Goal: Transaction & Acquisition: Register for event/course

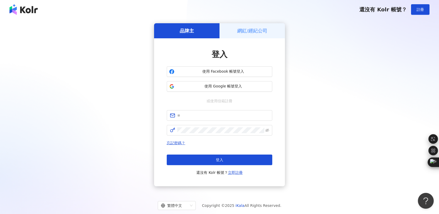
click at [253, 30] on h5 "網紅/經紀公司" at bounding box center [252, 30] width 30 height 7
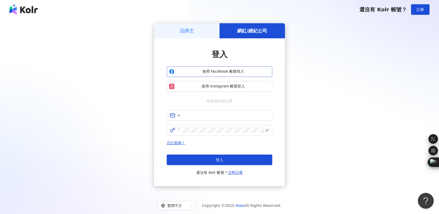
click at [224, 74] on button "使用 Facebook 帳號登入" at bounding box center [220, 71] width 106 height 11
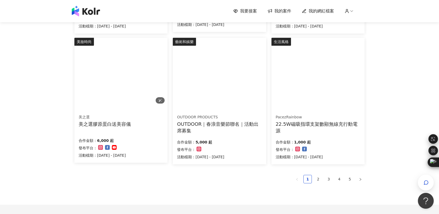
scroll to position [305, 0]
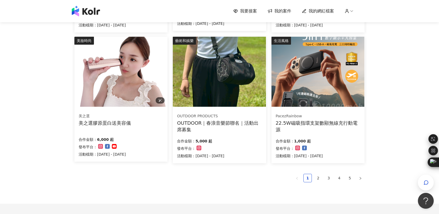
click at [117, 83] on img at bounding box center [120, 72] width 93 height 70
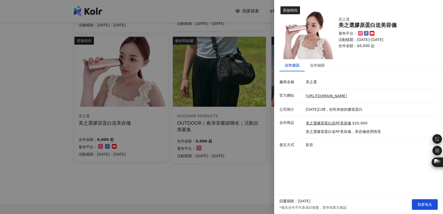
click at [248, 184] on div at bounding box center [221, 107] width 443 height 214
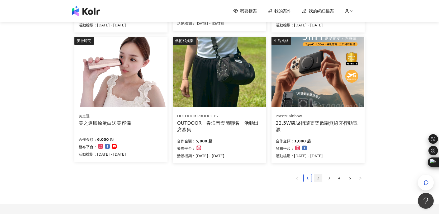
click at [317, 180] on link "2" at bounding box center [319, 178] width 8 height 8
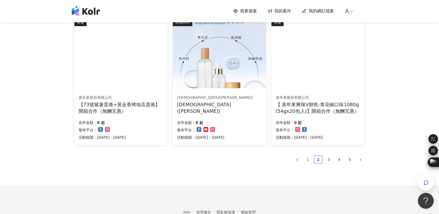
scroll to position [338, 0]
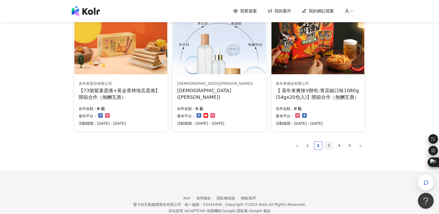
click at [327, 145] on link "3" at bounding box center [329, 146] width 8 height 8
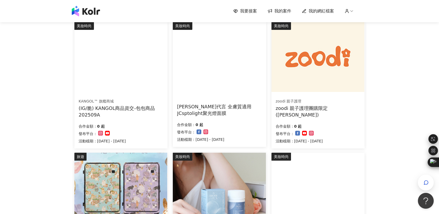
scroll to position [189, 0]
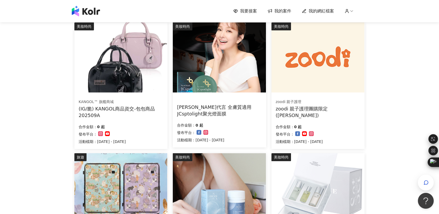
click at [138, 111] on div "(IG/脆) KANGOL商品資交-包包商品202509A" at bounding box center [121, 111] width 85 height 13
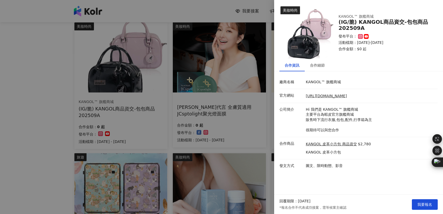
click at [51, 127] on div at bounding box center [221, 107] width 443 height 214
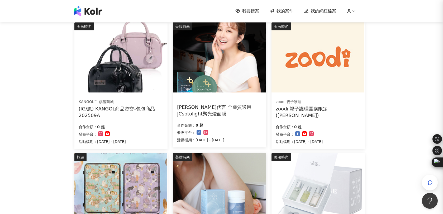
click at [51, 127] on div at bounding box center [221, 107] width 443 height 214
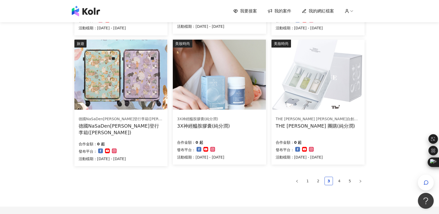
scroll to position [315, 0]
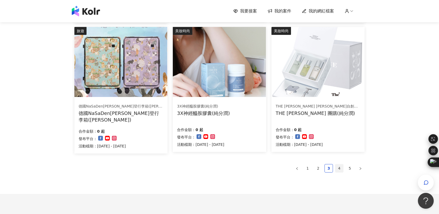
click at [340, 166] on link "4" at bounding box center [340, 168] width 8 height 8
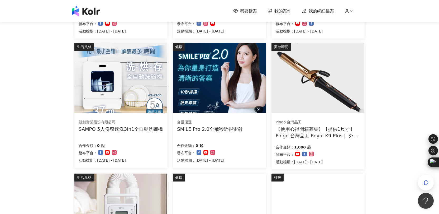
scroll to position [169, 0]
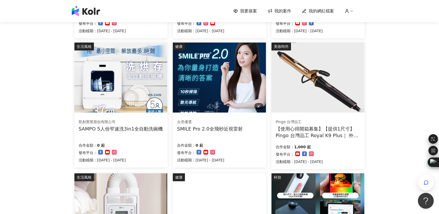
click at [219, 107] on img at bounding box center [219, 78] width 93 height 70
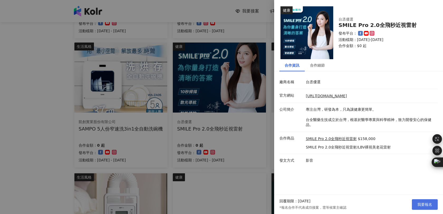
click at [426, 204] on span "我要報名" at bounding box center [425, 204] width 15 height 4
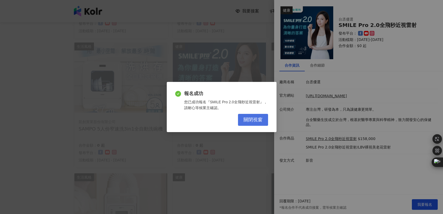
click at [259, 121] on span "關閉視窗" at bounding box center [253, 120] width 19 height 6
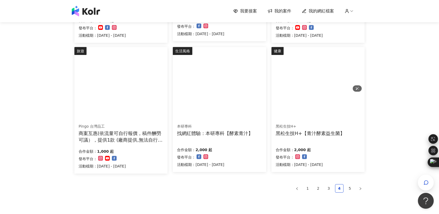
scroll to position [321, 0]
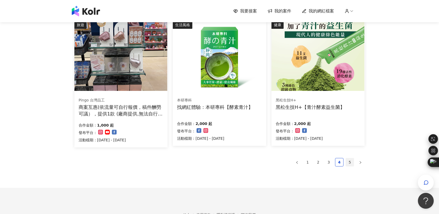
click at [348, 160] on link "5" at bounding box center [350, 162] width 8 height 8
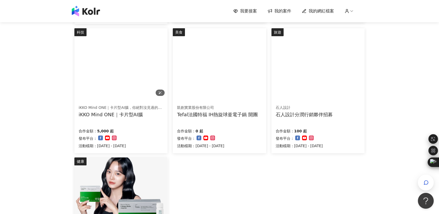
scroll to position [182, 0]
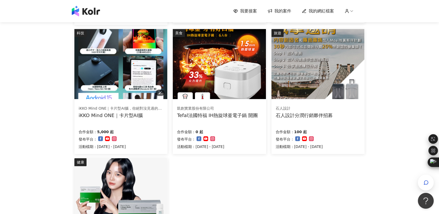
click at [131, 72] on img at bounding box center [120, 64] width 93 height 70
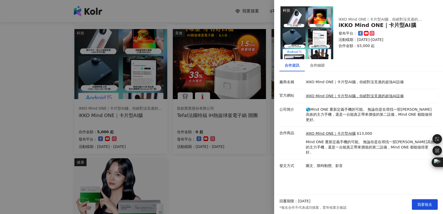
click at [250, 158] on div at bounding box center [221, 107] width 443 height 214
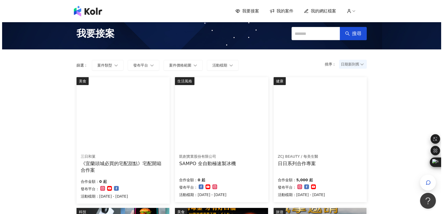
scroll to position [0, 0]
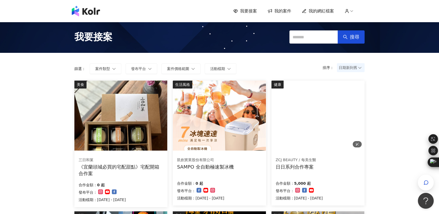
click at [291, 87] on img at bounding box center [281, 84] width 19 height 6
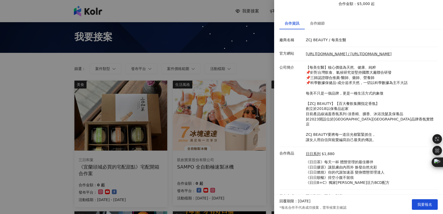
scroll to position [45, 0]
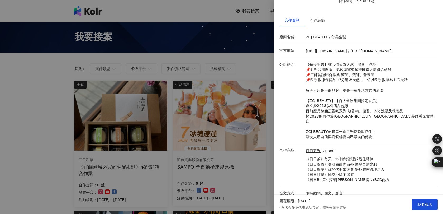
click at [49, 93] on div at bounding box center [221, 107] width 443 height 214
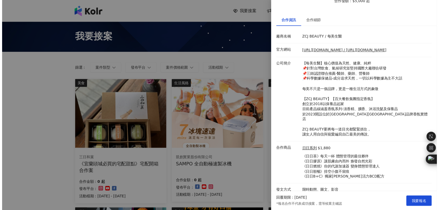
scroll to position [0, 0]
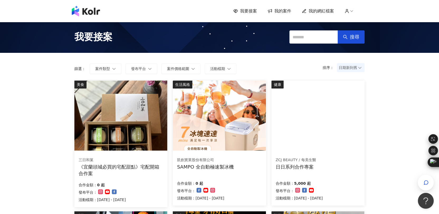
click at [307, 11] on icon at bounding box center [304, 11] width 5 height 5
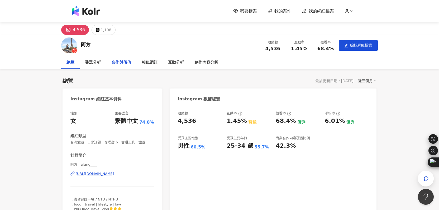
click at [127, 64] on div "合作與價值" at bounding box center [121, 62] width 20 height 6
